Goal: Check status: Check status

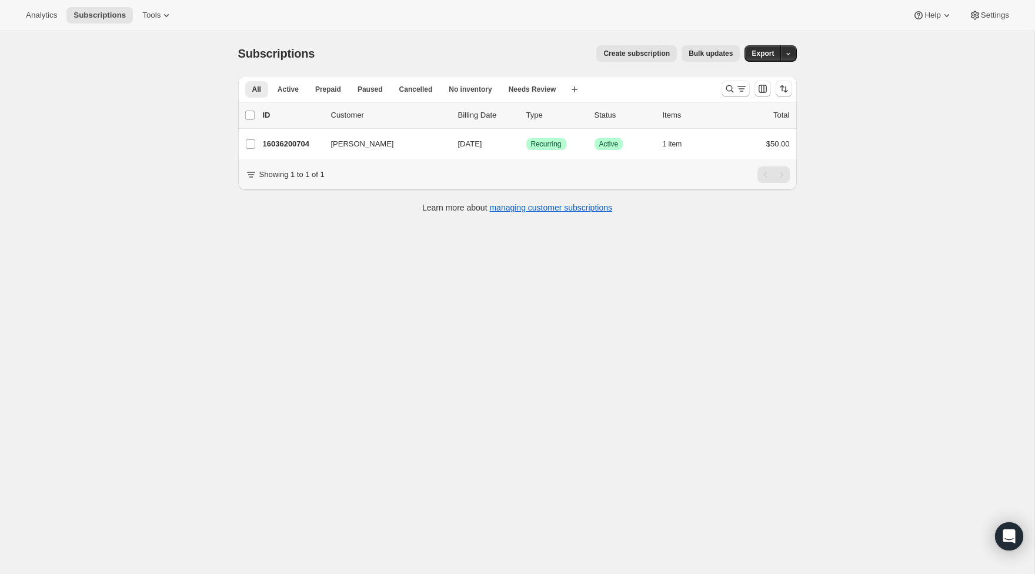
click at [717, 80] on div at bounding box center [757, 89] width 80 height 24
click at [737, 92] on icon "Search and filter results" at bounding box center [742, 89] width 12 height 12
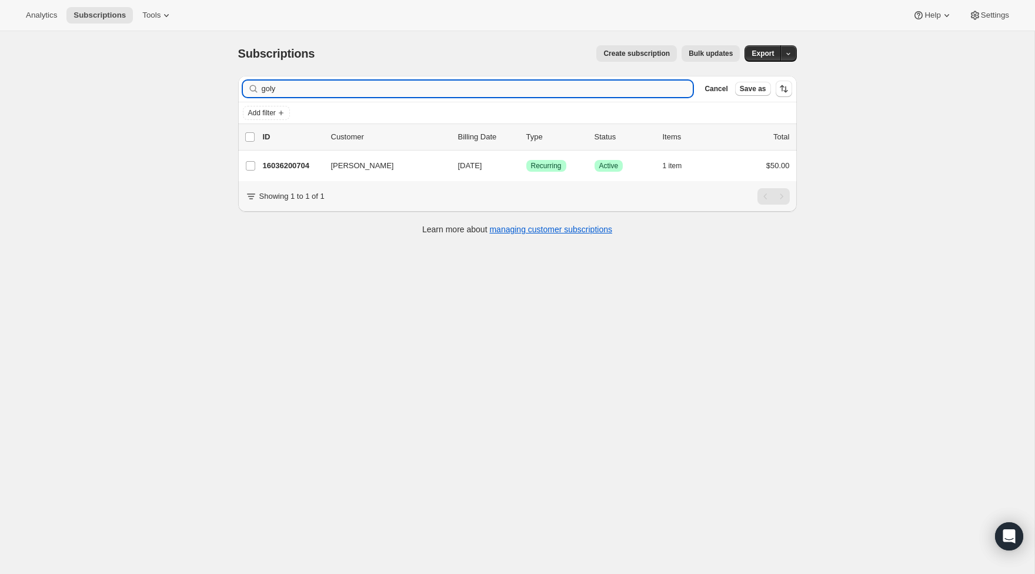
click at [465, 85] on input "goly" at bounding box center [478, 89] width 432 height 16
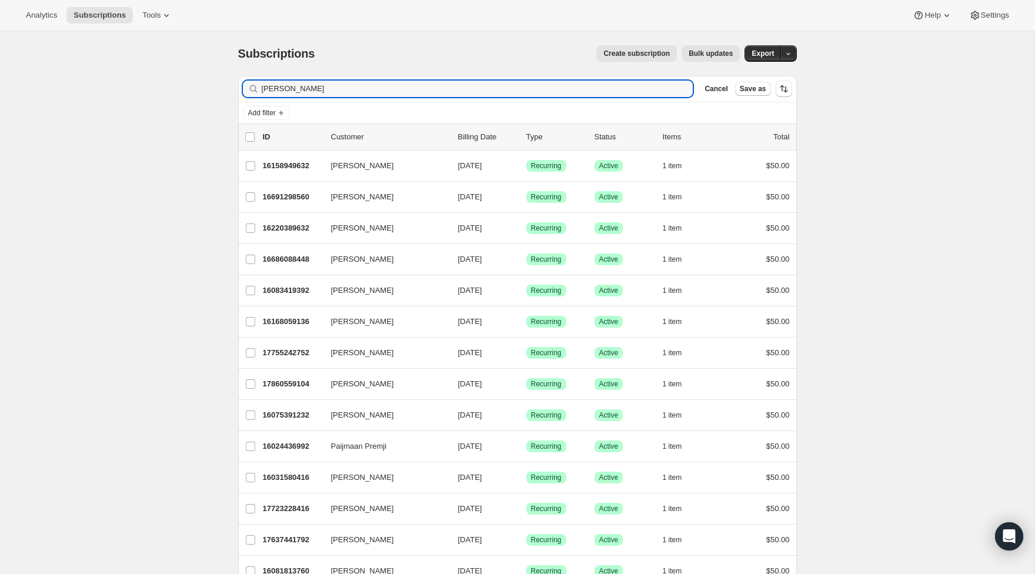
scroll to position [13, 0]
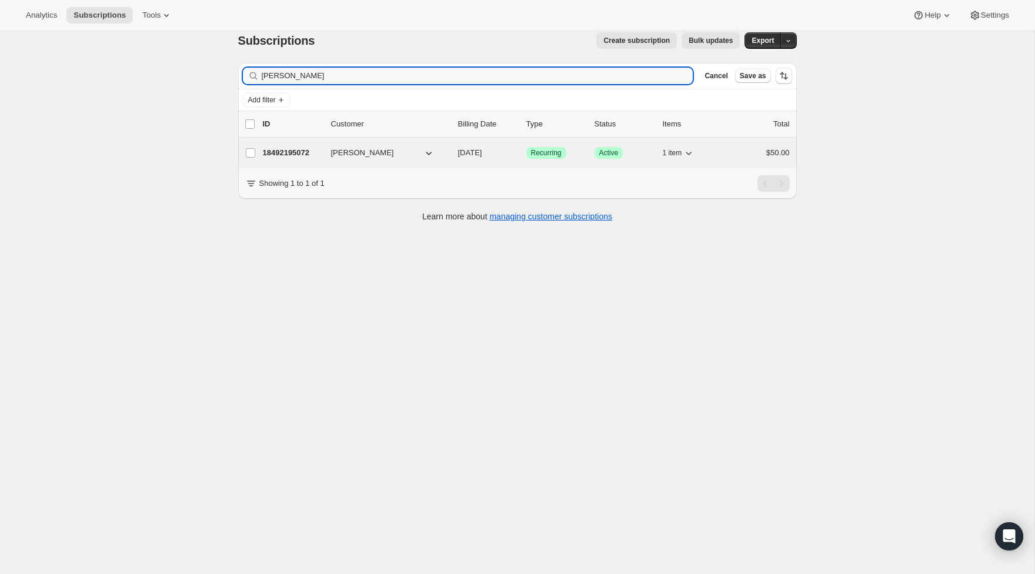
type input "[PERSON_NAME]"
click at [296, 157] on p "18492195072" at bounding box center [292, 153] width 59 height 12
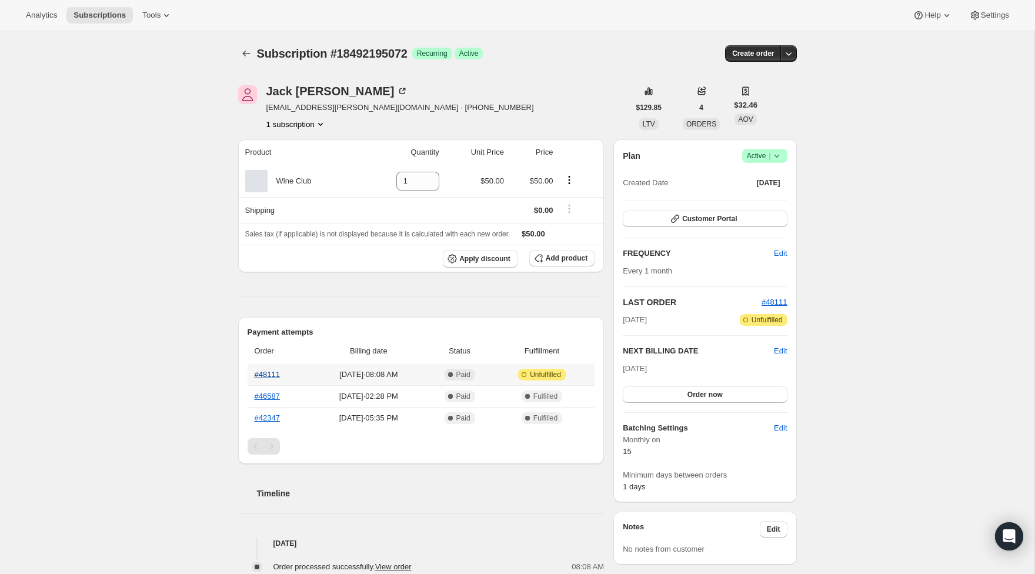
click at [260, 377] on link "#48111" at bounding box center [267, 374] width 25 height 9
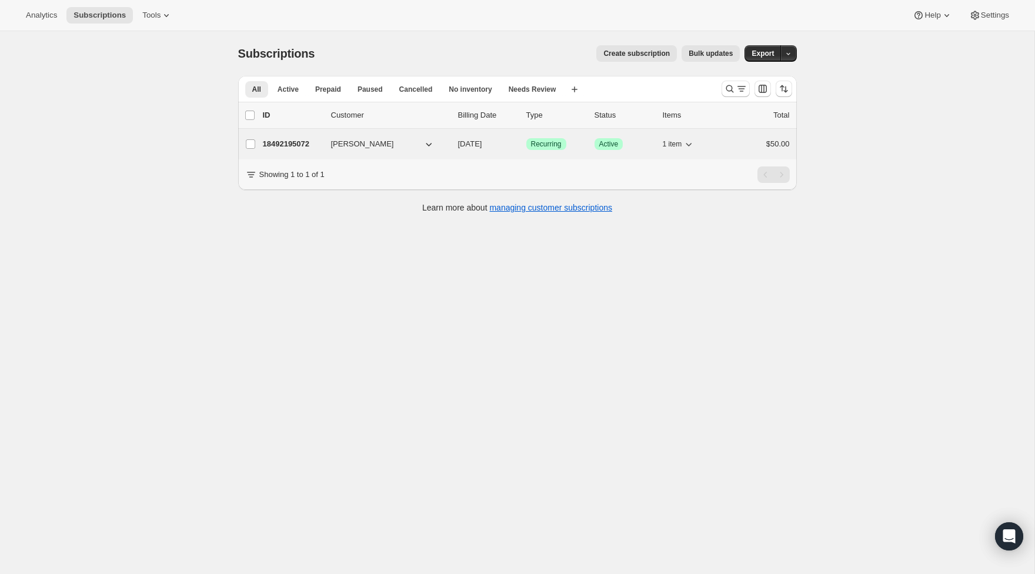
scroll to position [1, 0]
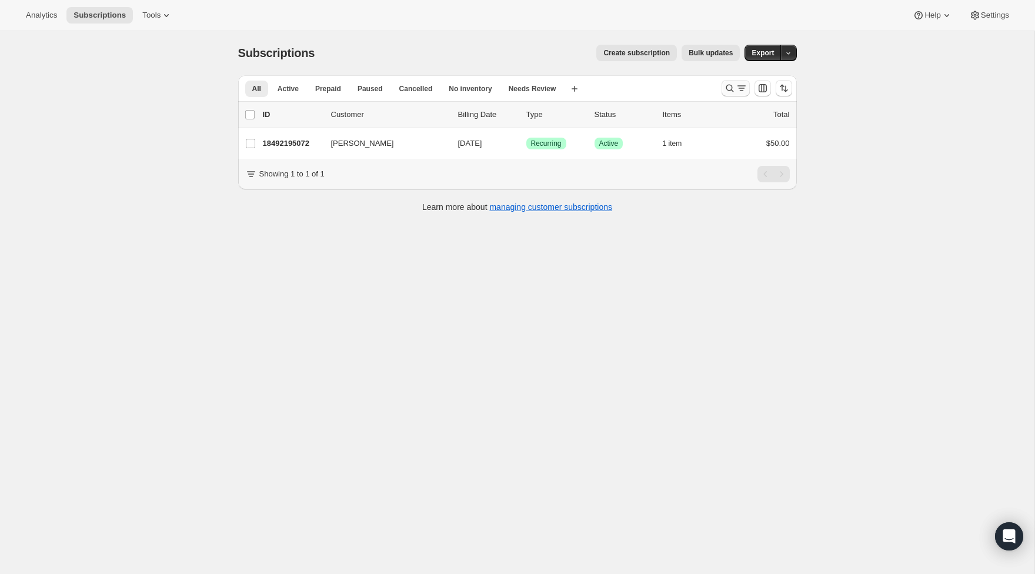
click at [735, 92] on div "Search and filter results" at bounding box center [736, 88] width 24 height 12
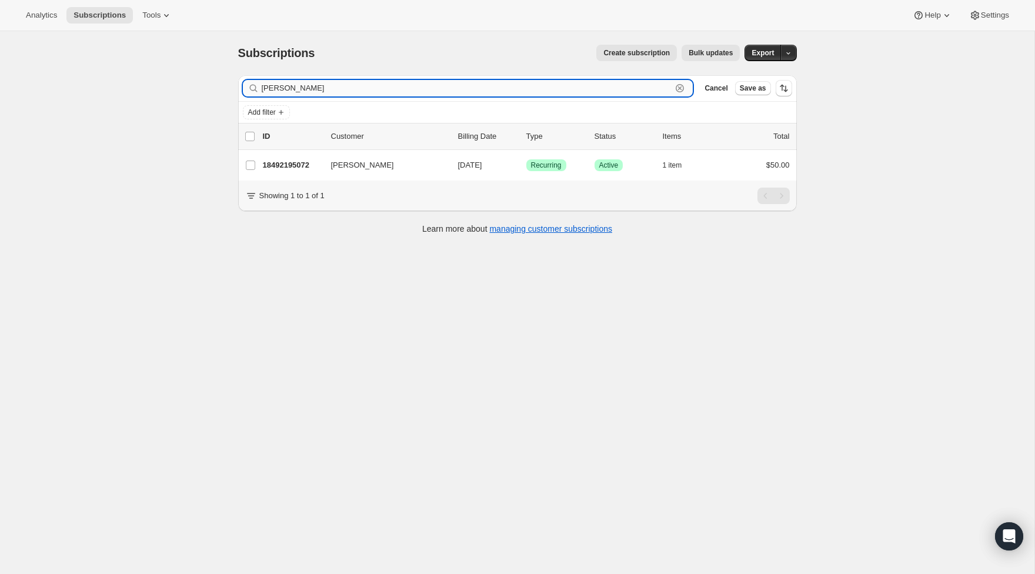
click at [642, 89] on input "[PERSON_NAME]" at bounding box center [467, 88] width 410 height 16
type input "j"
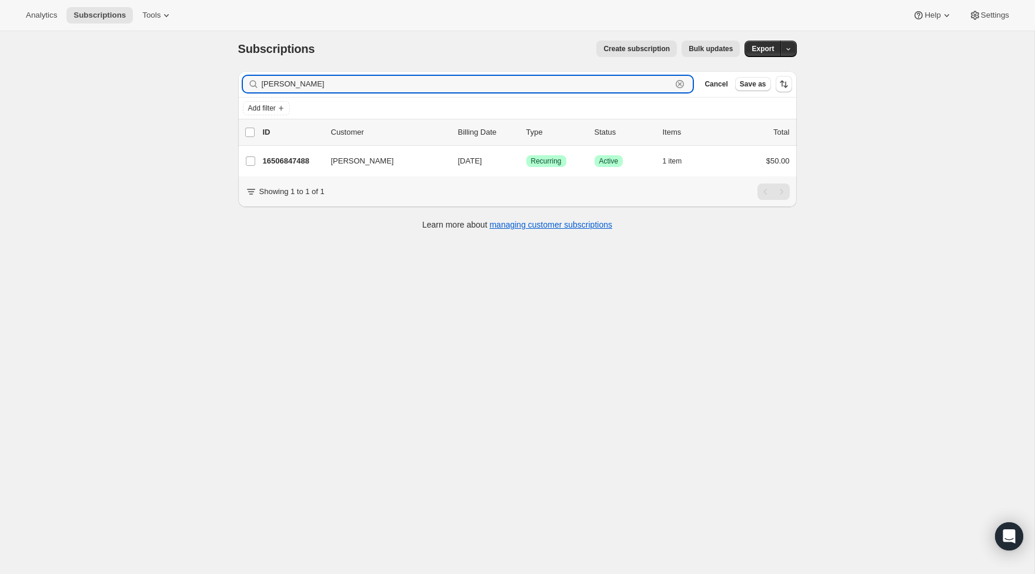
scroll to position [4, 0]
type input "r"
type input "m"
